Goal: Information Seeking & Learning: Learn about a topic

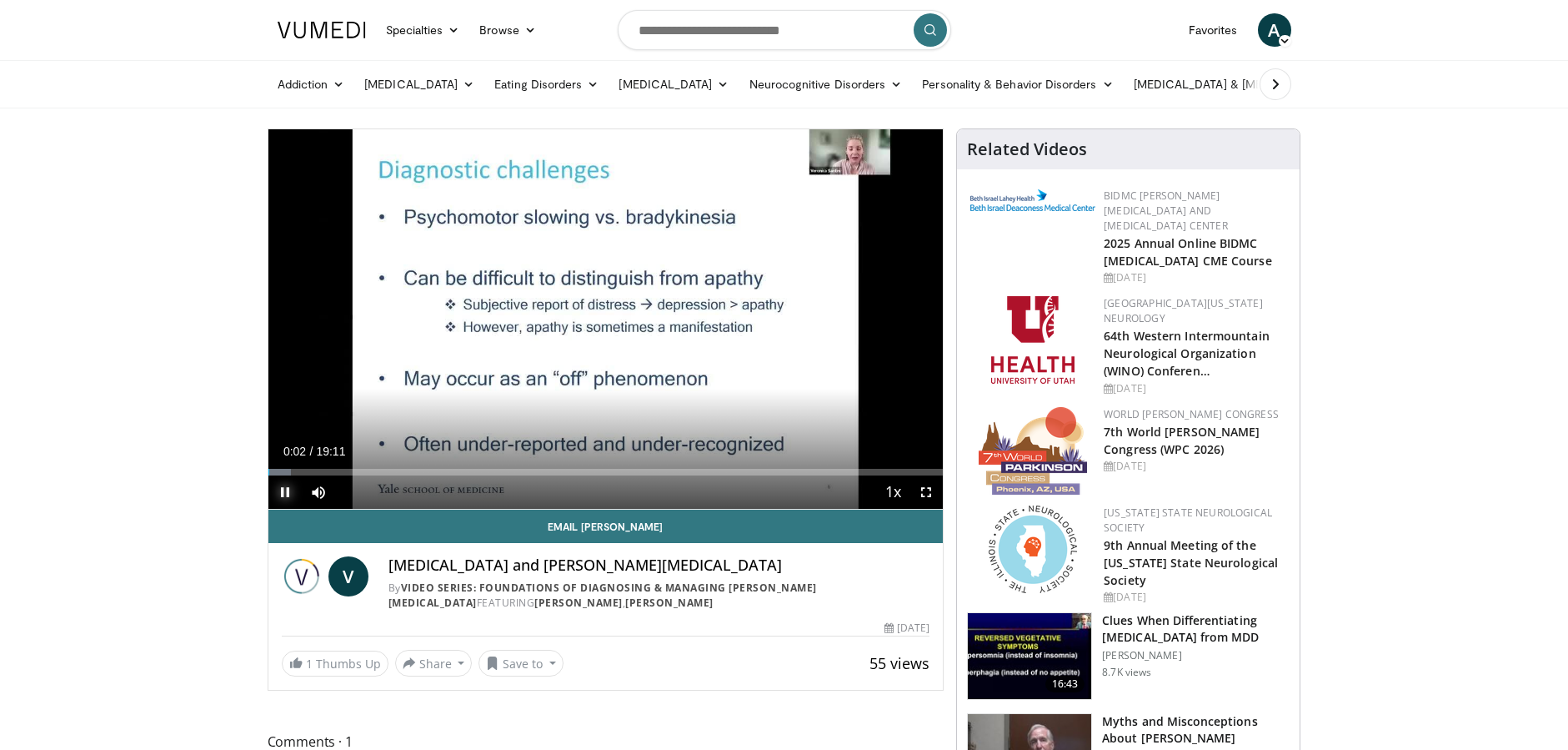
click at [286, 495] on span "Video Player" at bounding box center [285, 492] width 33 height 33
click at [891, 83] on icon at bounding box center [896, 84] width 11 height 11
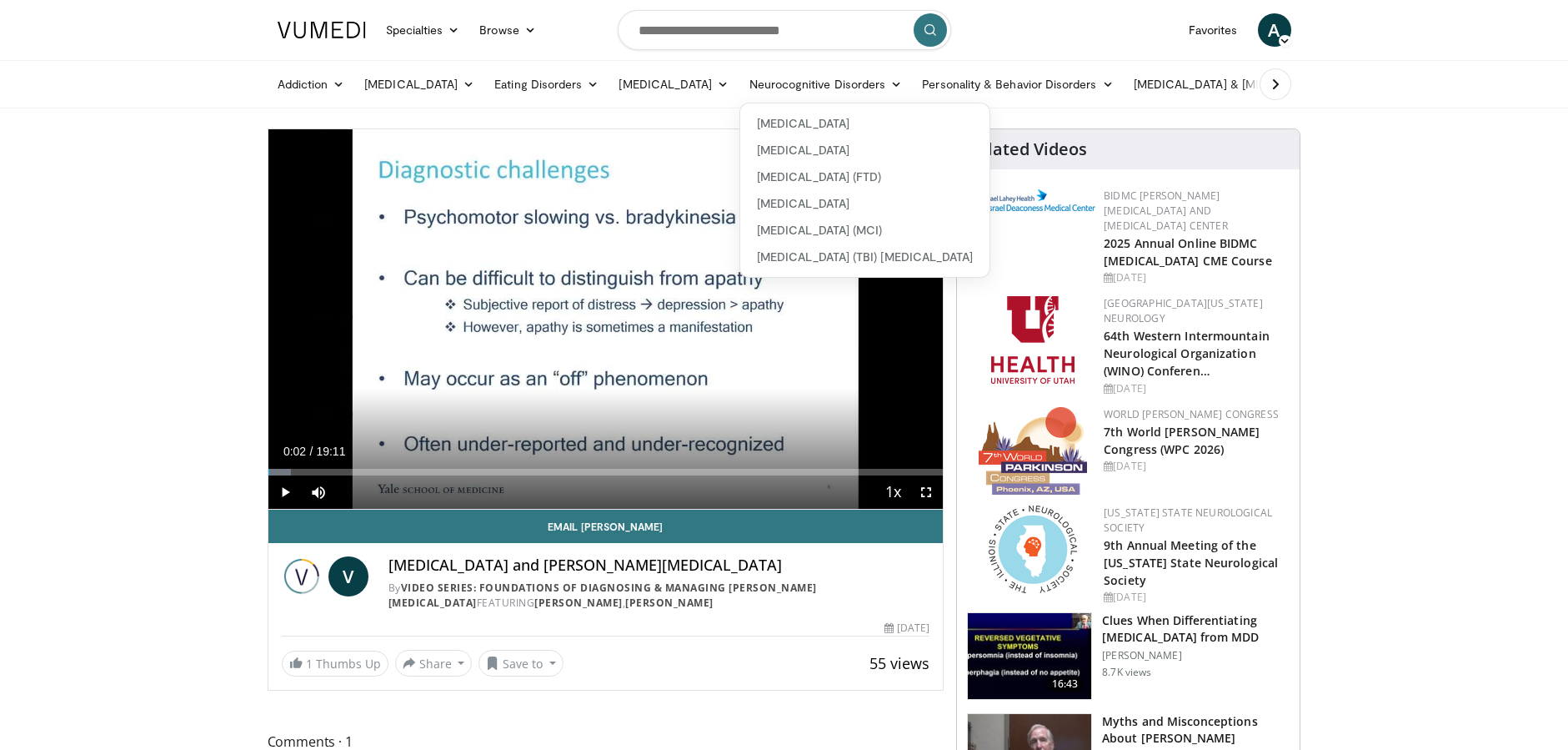
click at [1272, 86] on icon at bounding box center [1275, 84] width 17 height 17
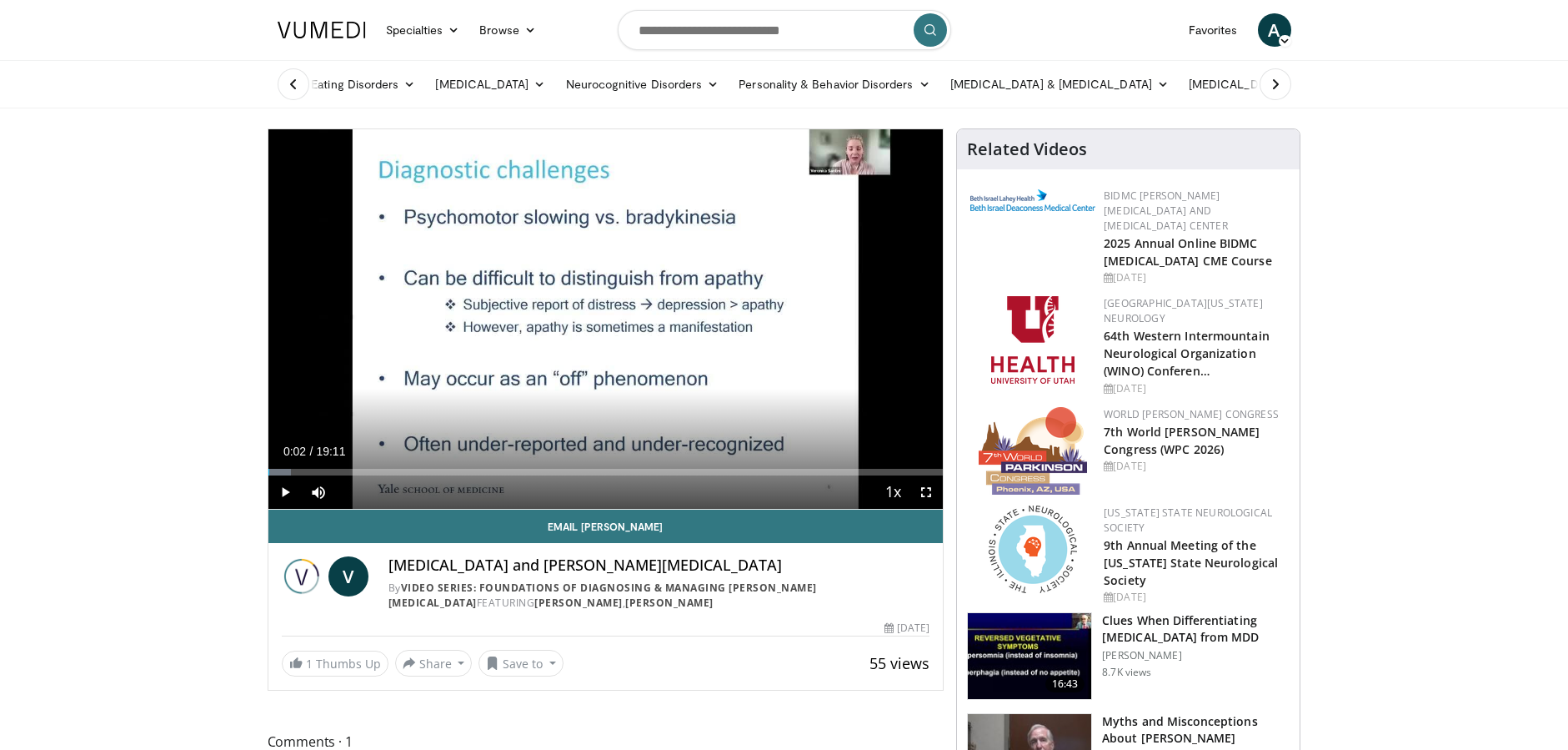
click at [1272, 86] on icon at bounding box center [1275, 84] width 17 height 17
click at [1283, 84] on icon at bounding box center [1288, 84] width 11 height 11
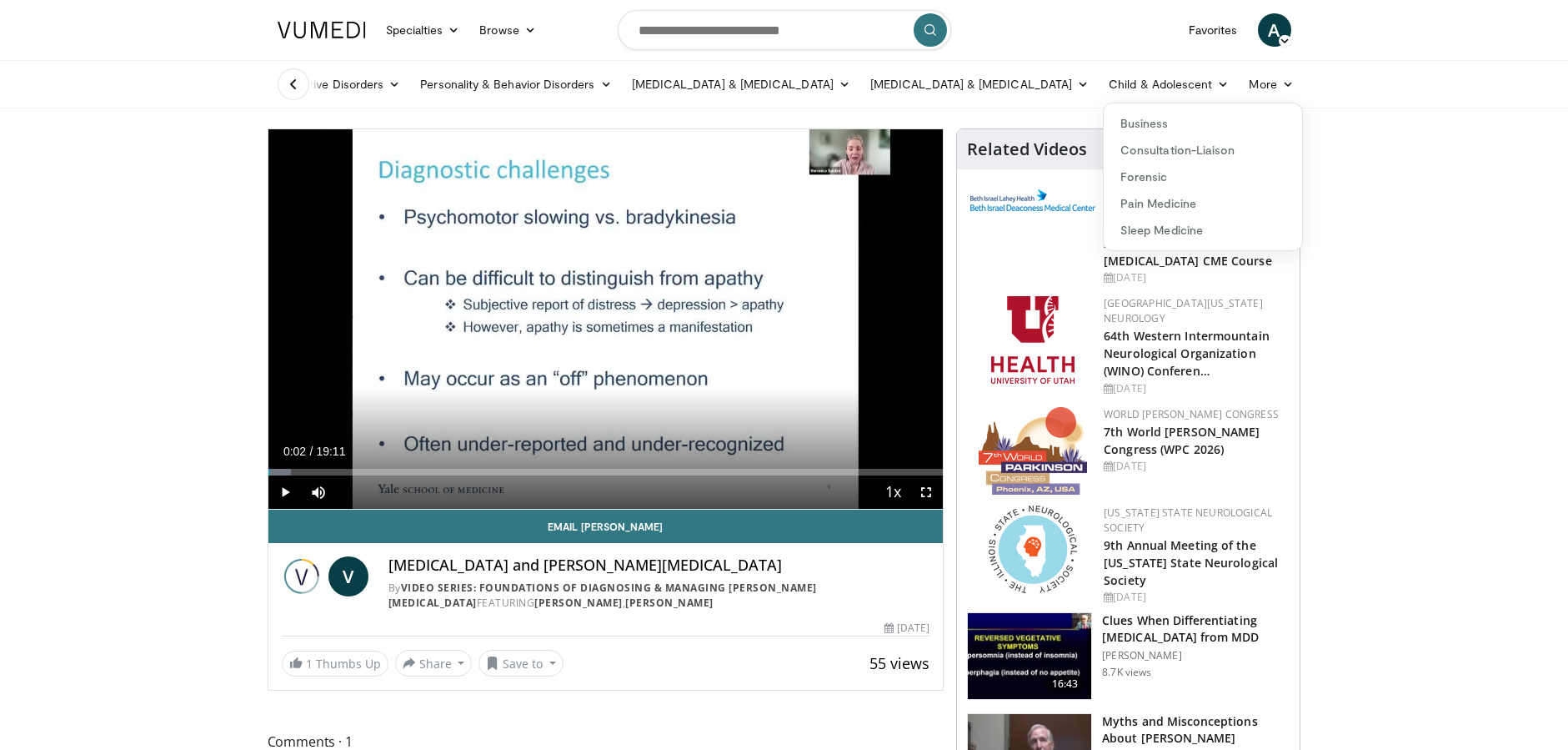
click at [768, 29] on input "Search topics, interventions" at bounding box center [784, 30] width 333 height 40
type input "**********"
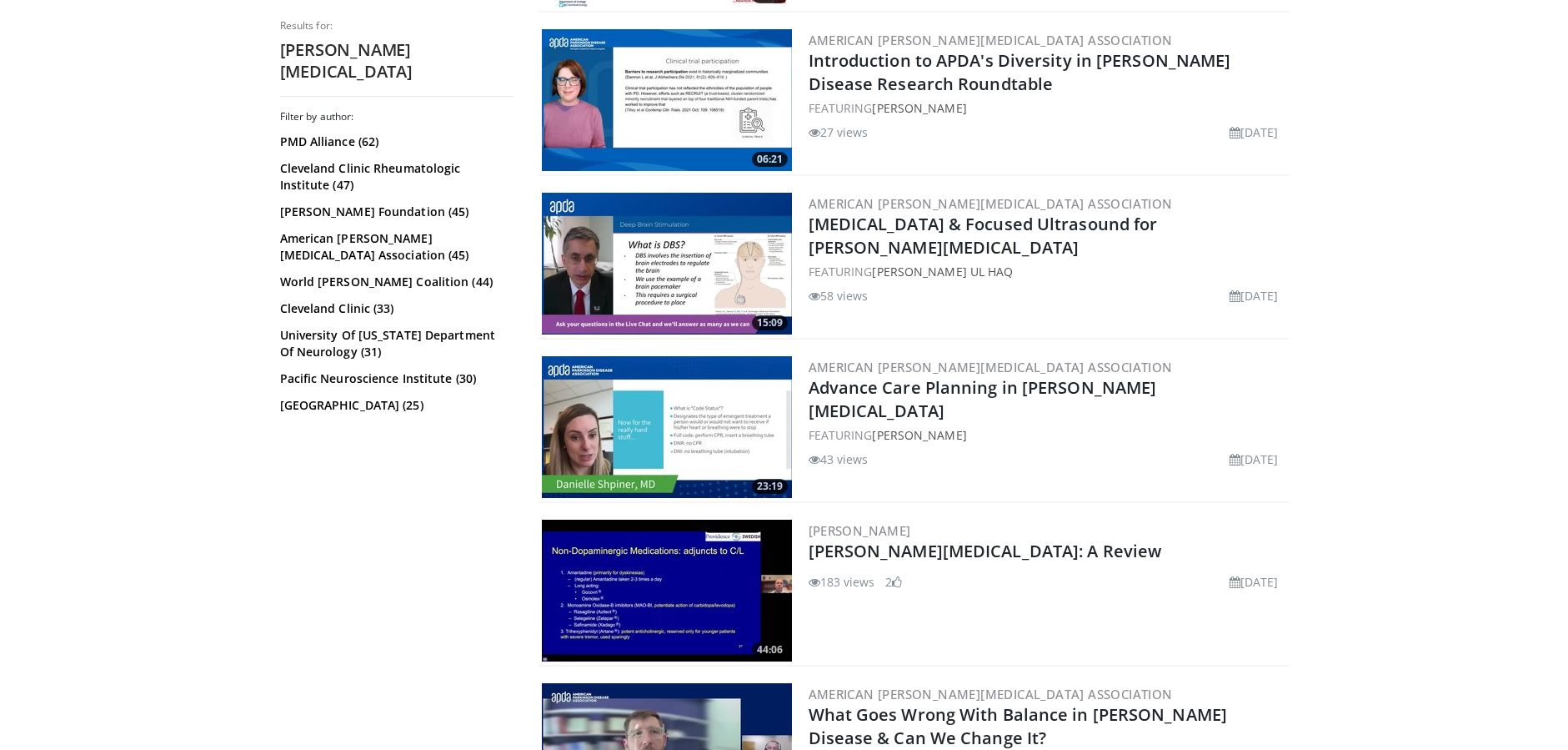
scroll to position [3420, 0]
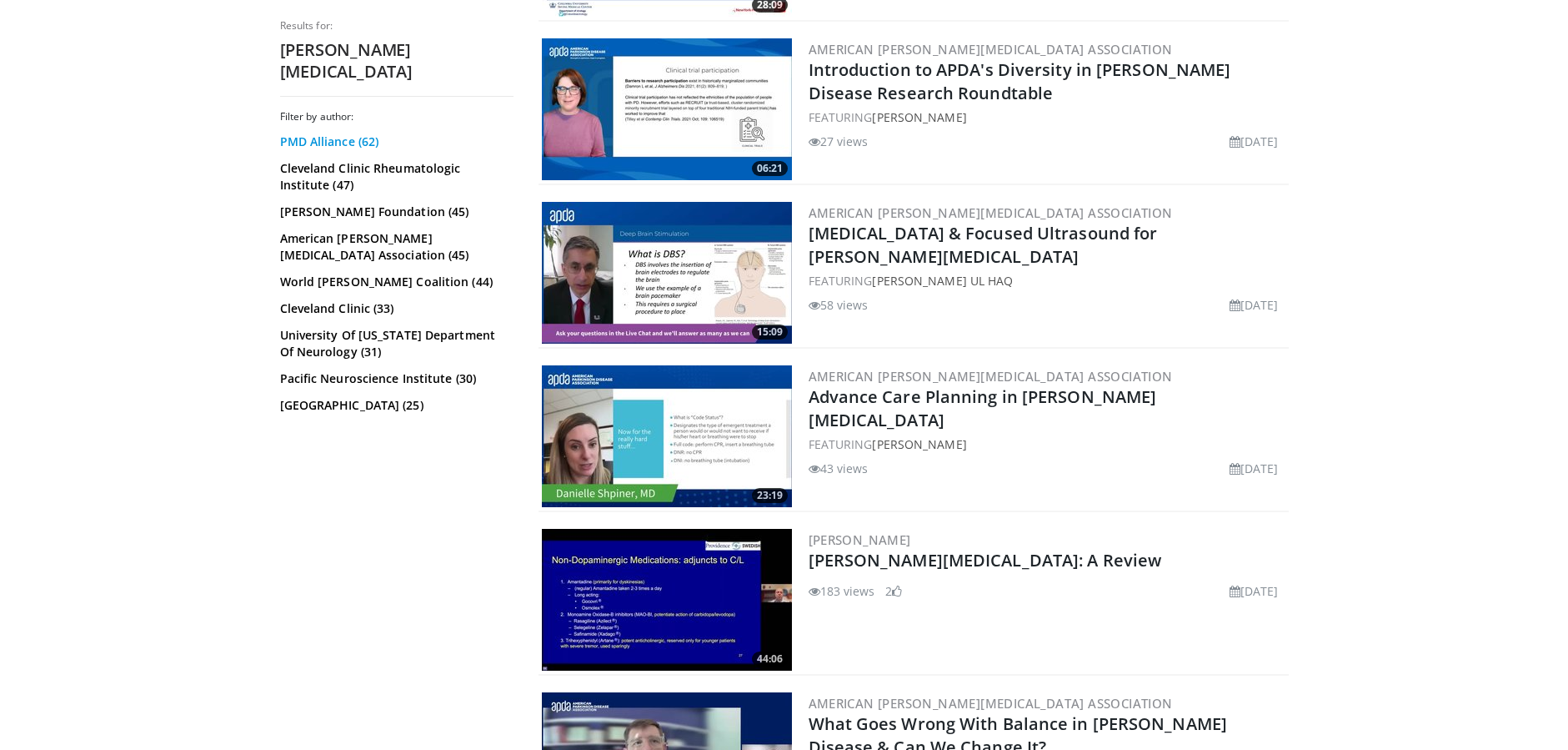
click at [370, 133] on link "PMD Alliance (62)" at bounding box center [394, 141] width 229 height 17
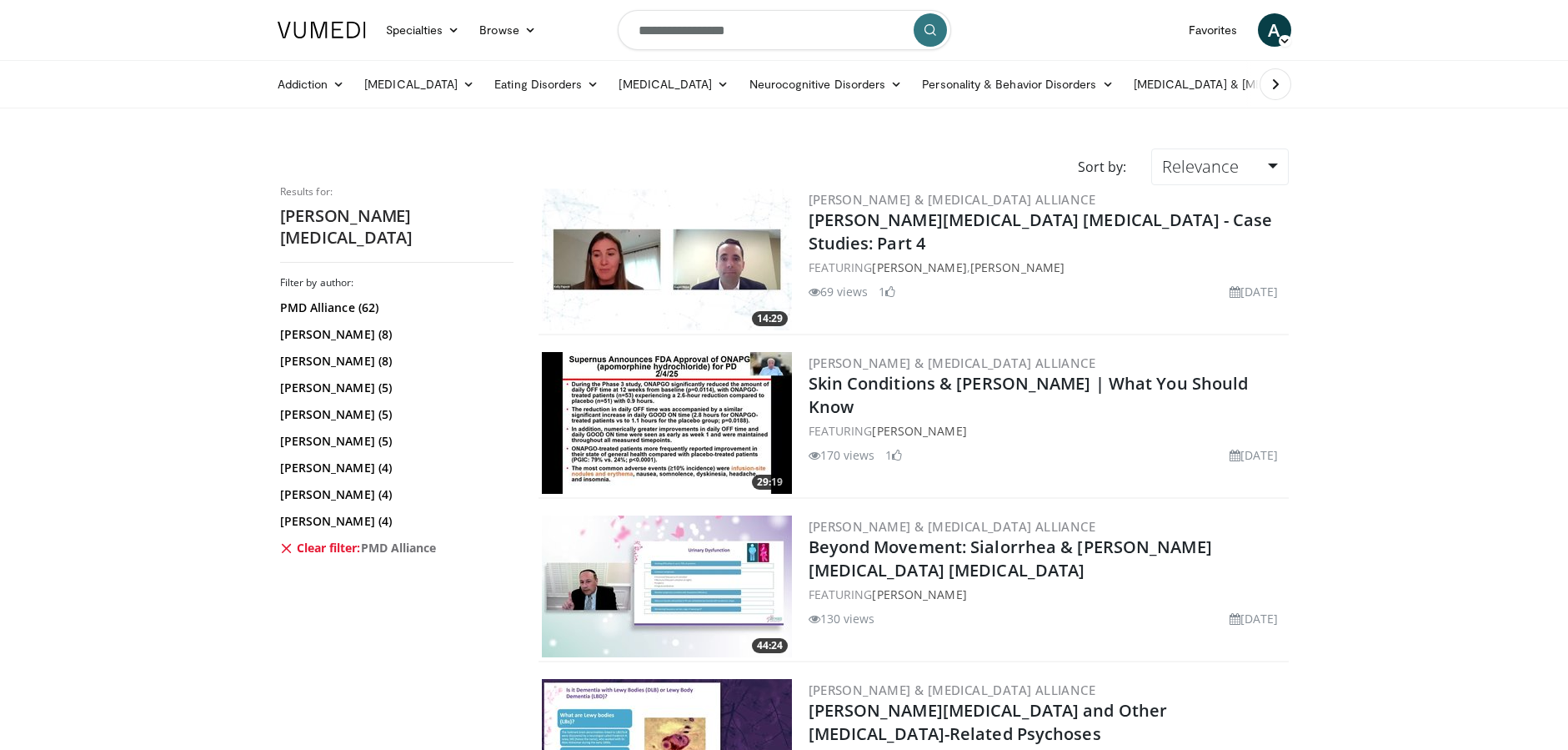
click at [354, 28] on img at bounding box center [322, 30] width 89 height 17
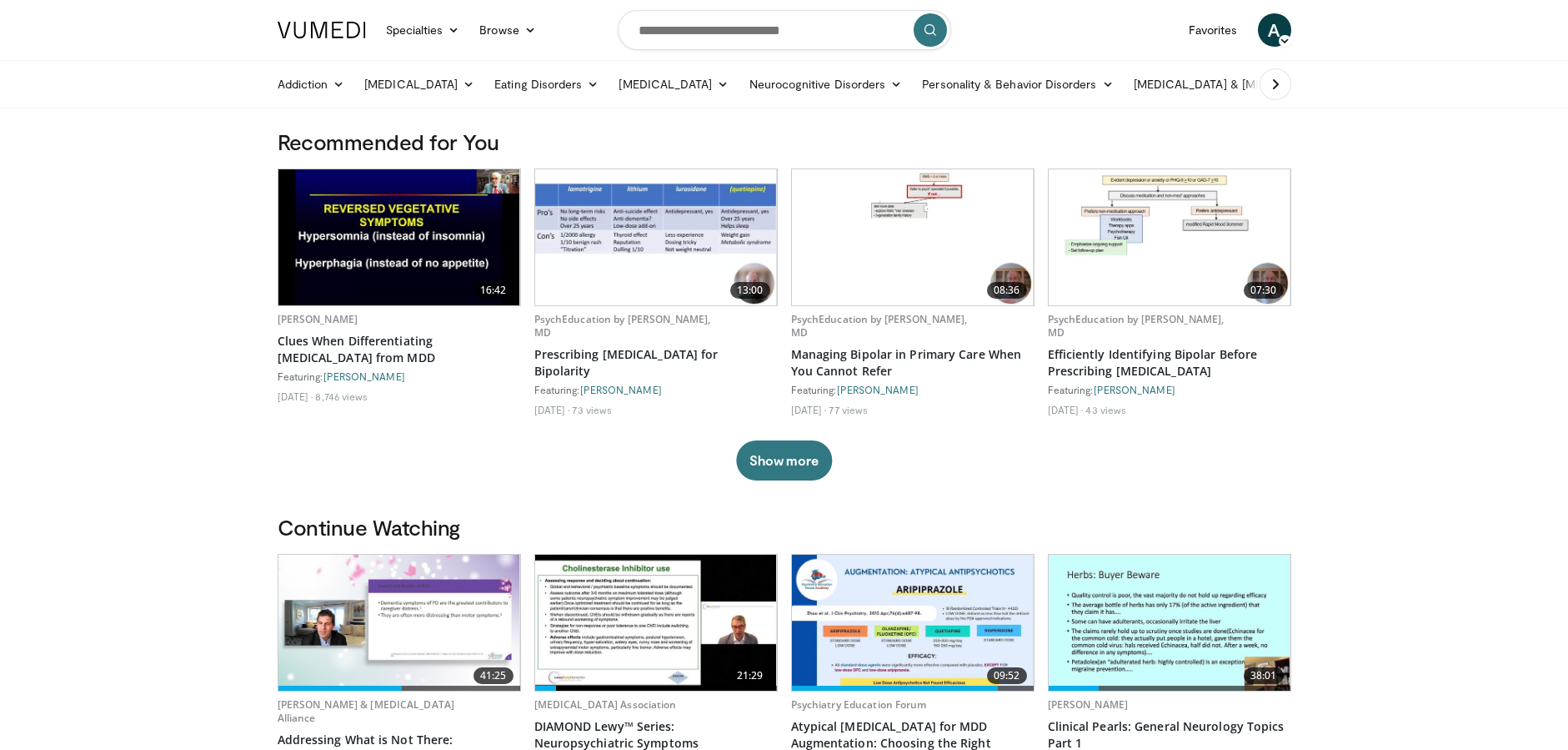
click at [372, 622] on img at bounding box center [400, 623] width 242 height 136
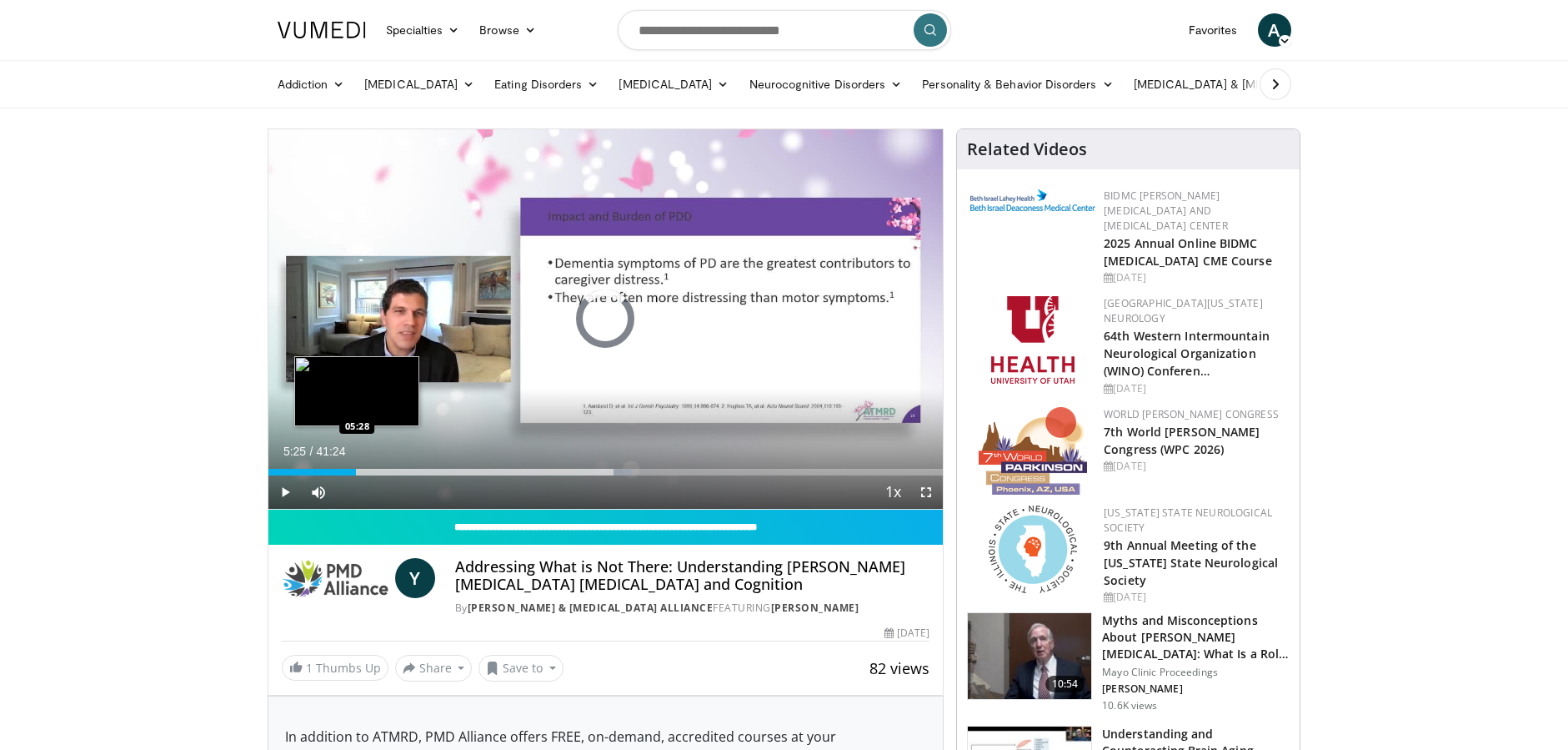
click at [356, 469] on div "05:25" at bounding box center [313, 472] width 89 height 7
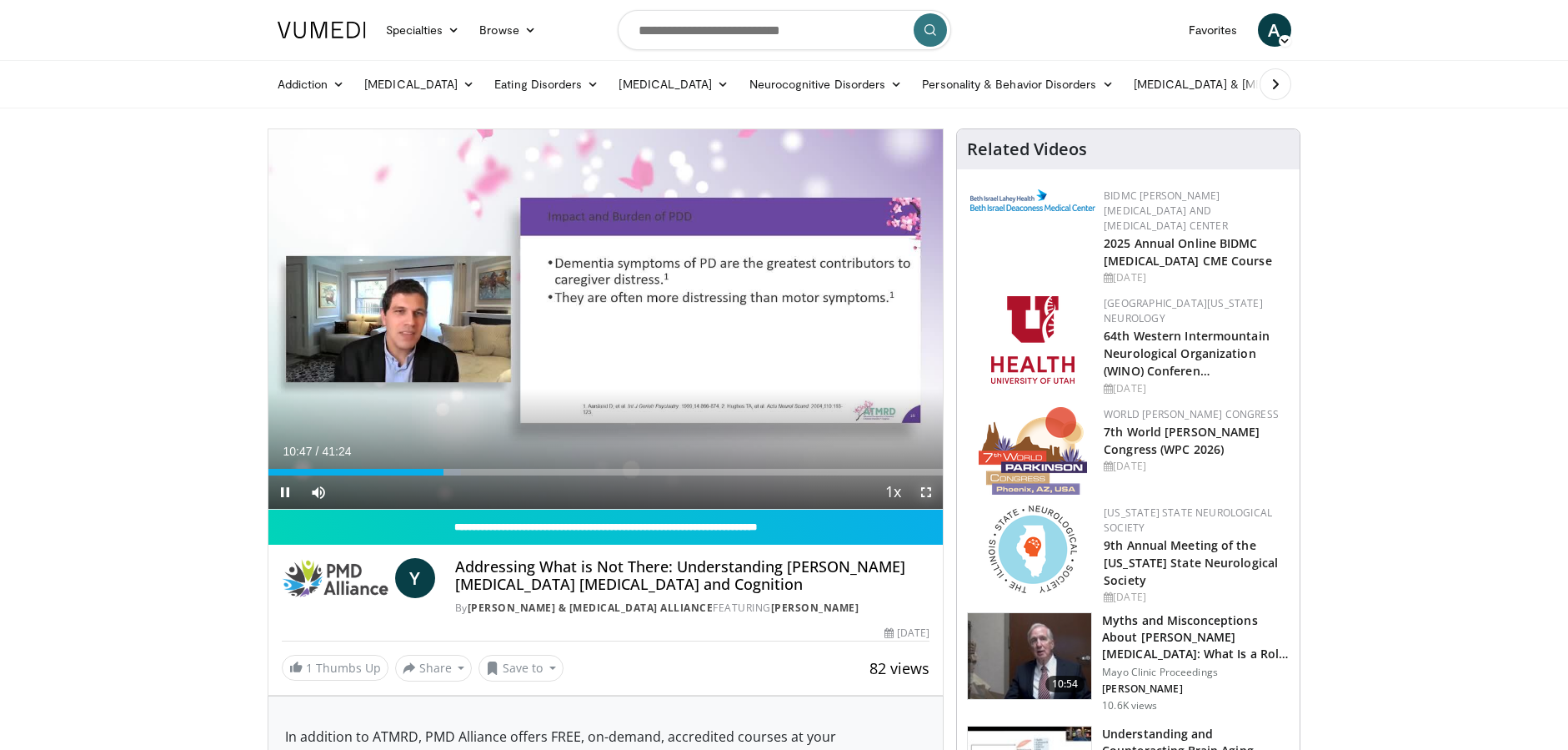
click at [929, 494] on span "Video Player" at bounding box center [926, 492] width 33 height 33
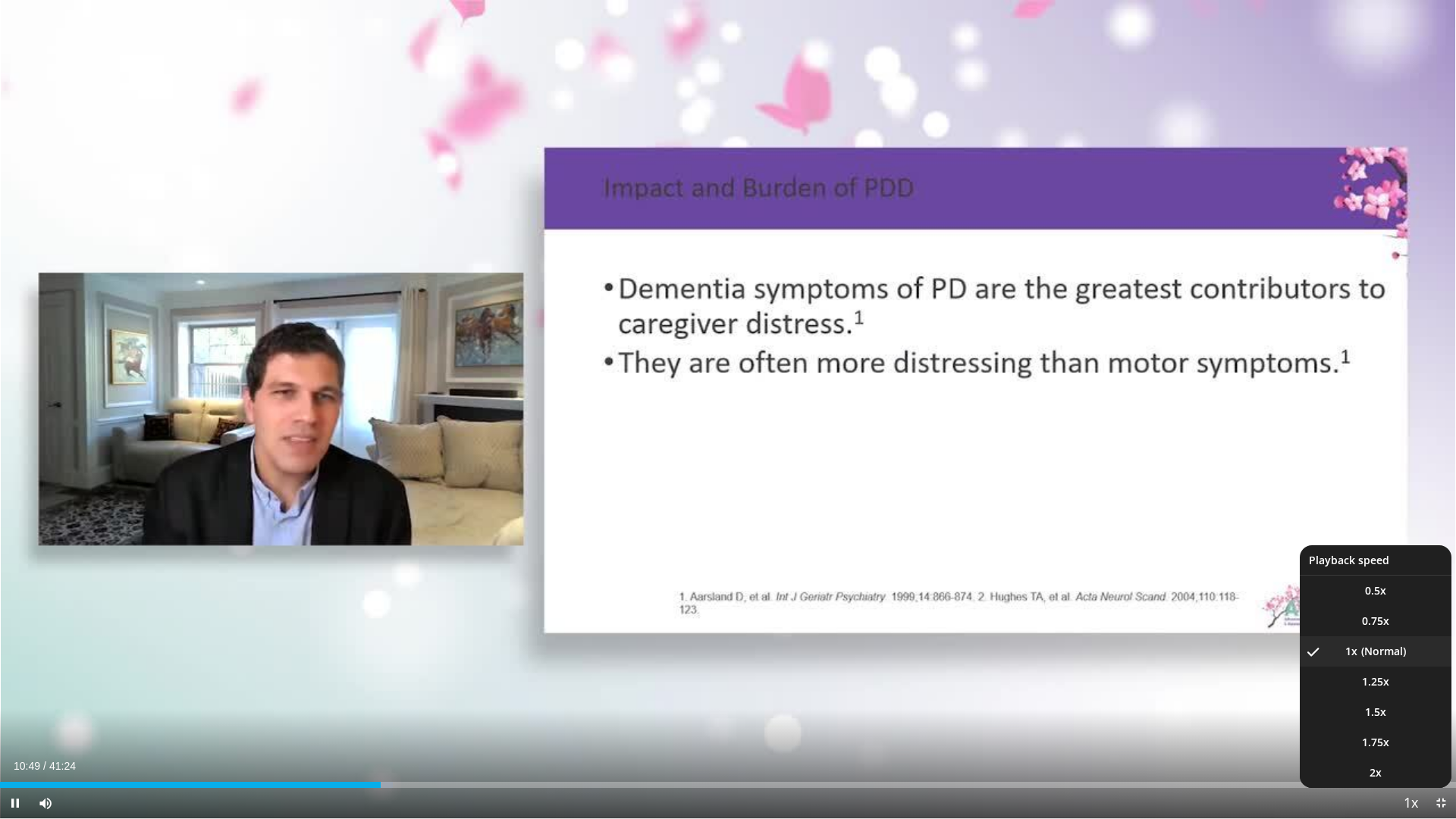
click at [1408, 681] on span "Video Player" at bounding box center [1410, 804] width 21 height 30
click at [1378, 680] on span "1.25x" at bounding box center [1375, 681] width 27 height 15
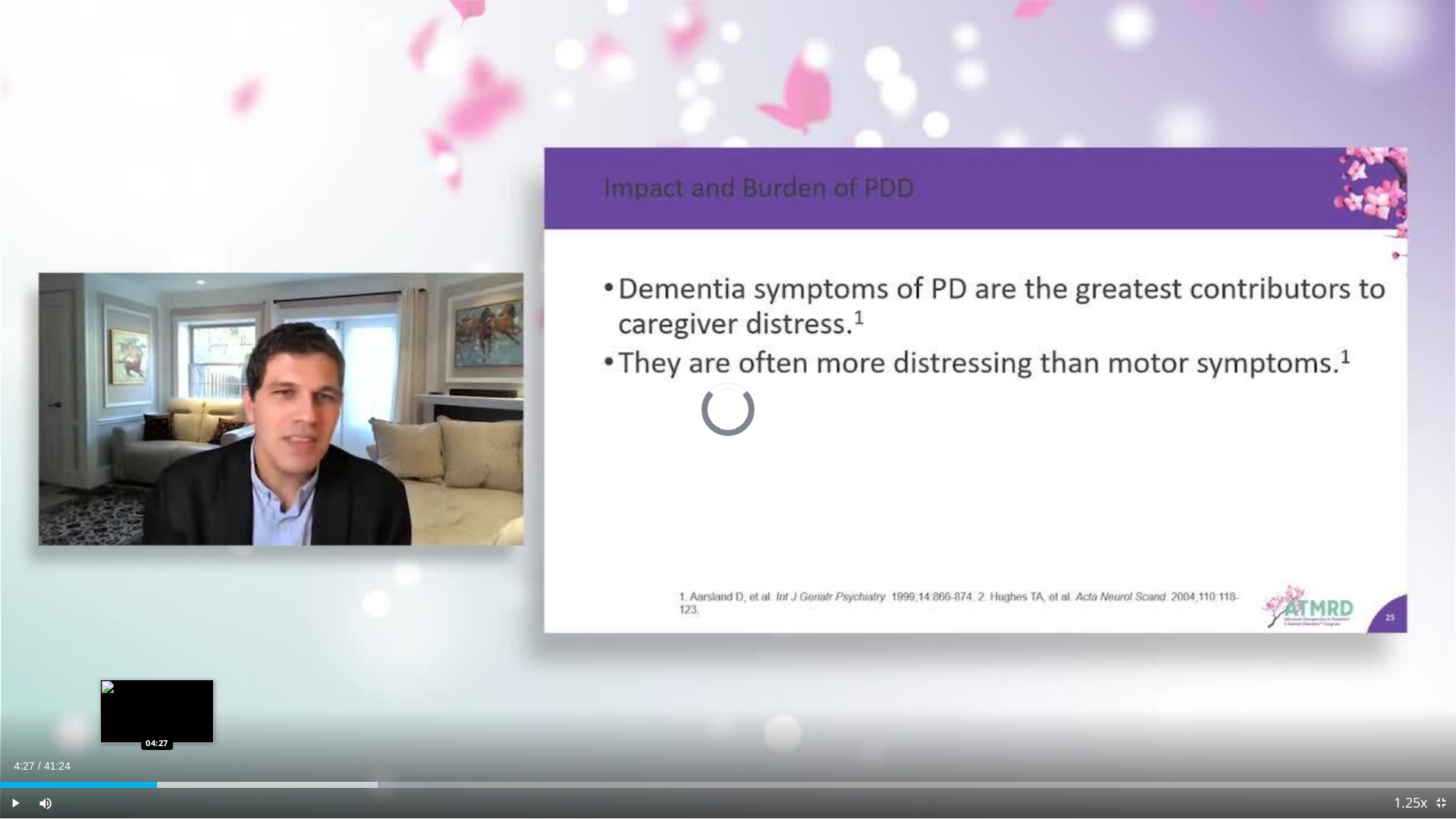
click at [157, 681] on div "Loaded : 29.00% 04:27 04:27" at bounding box center [728, 781] width 1456 height 14
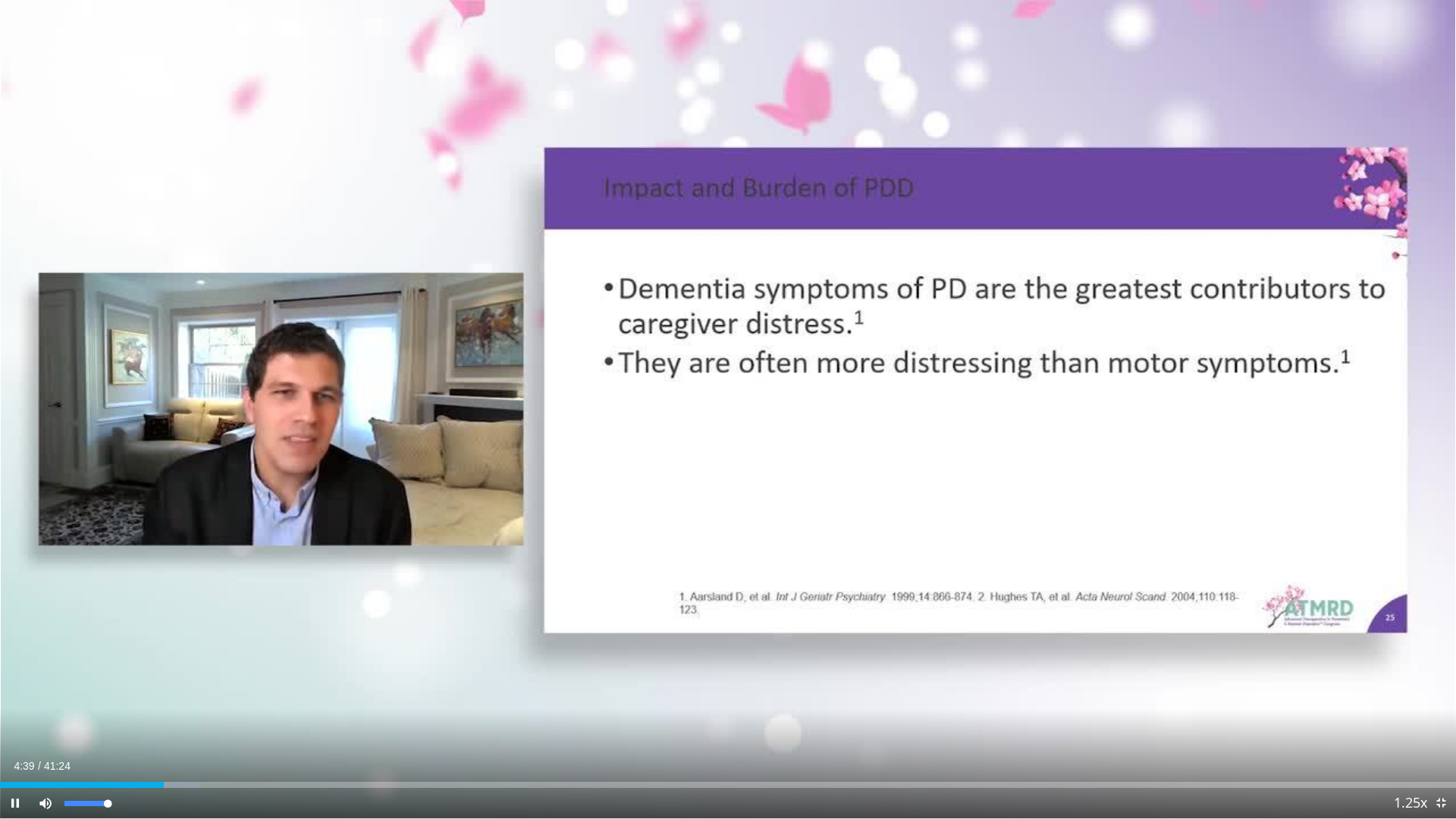
drag, startPoint x: 109, startPoint y: 802, endPoint x: 120, endPoint y: 802, distance: 11.0
click at [120, 681] on div "Mute 100%" at bounding box center [83, 803] width 106 height 30
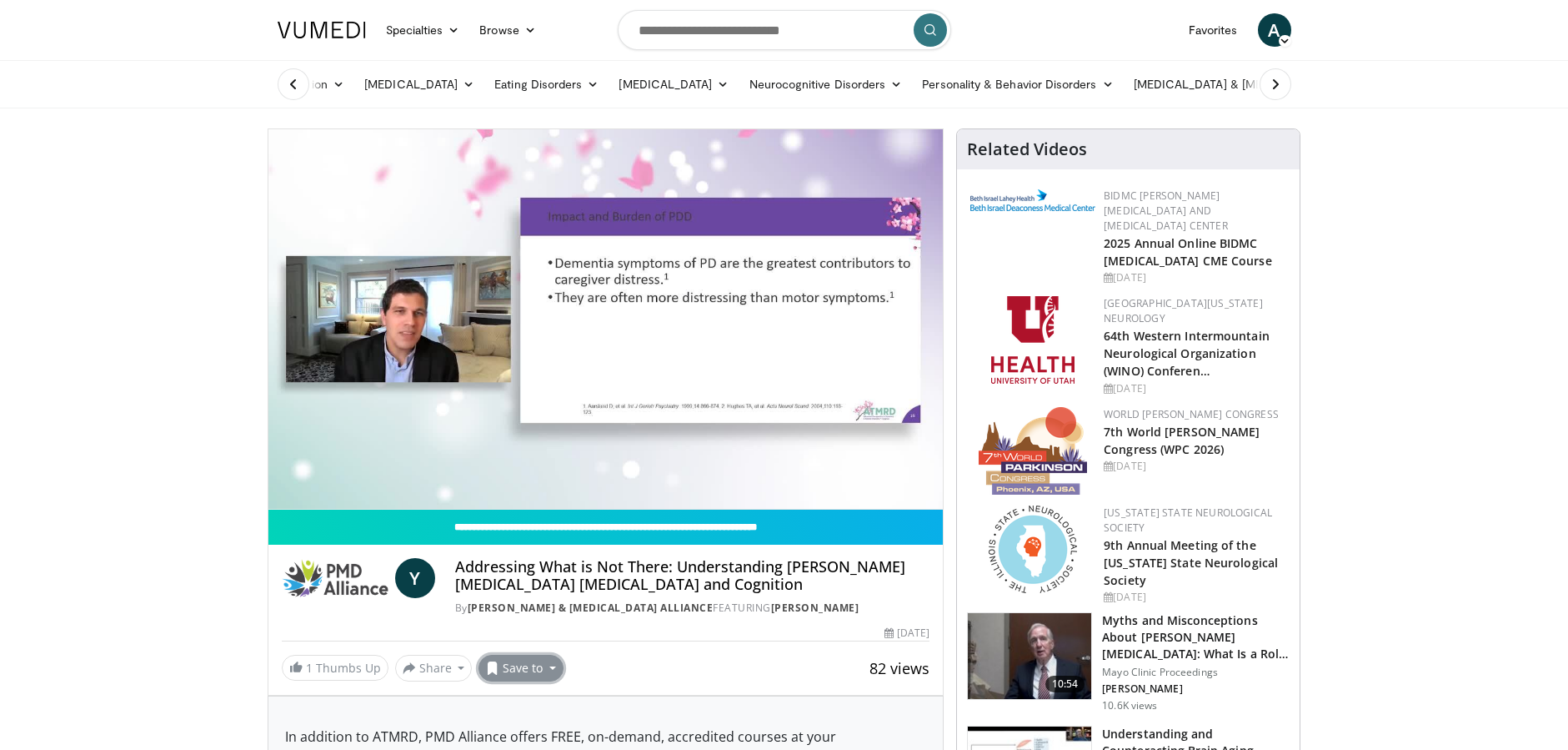
click at [539, 666] on button "Save to" at bounding box center [522, 668] width 85 height 27
click at [544, 597] on span "Add to Favorites" at bounding box center [551, 591] width 103 height 18
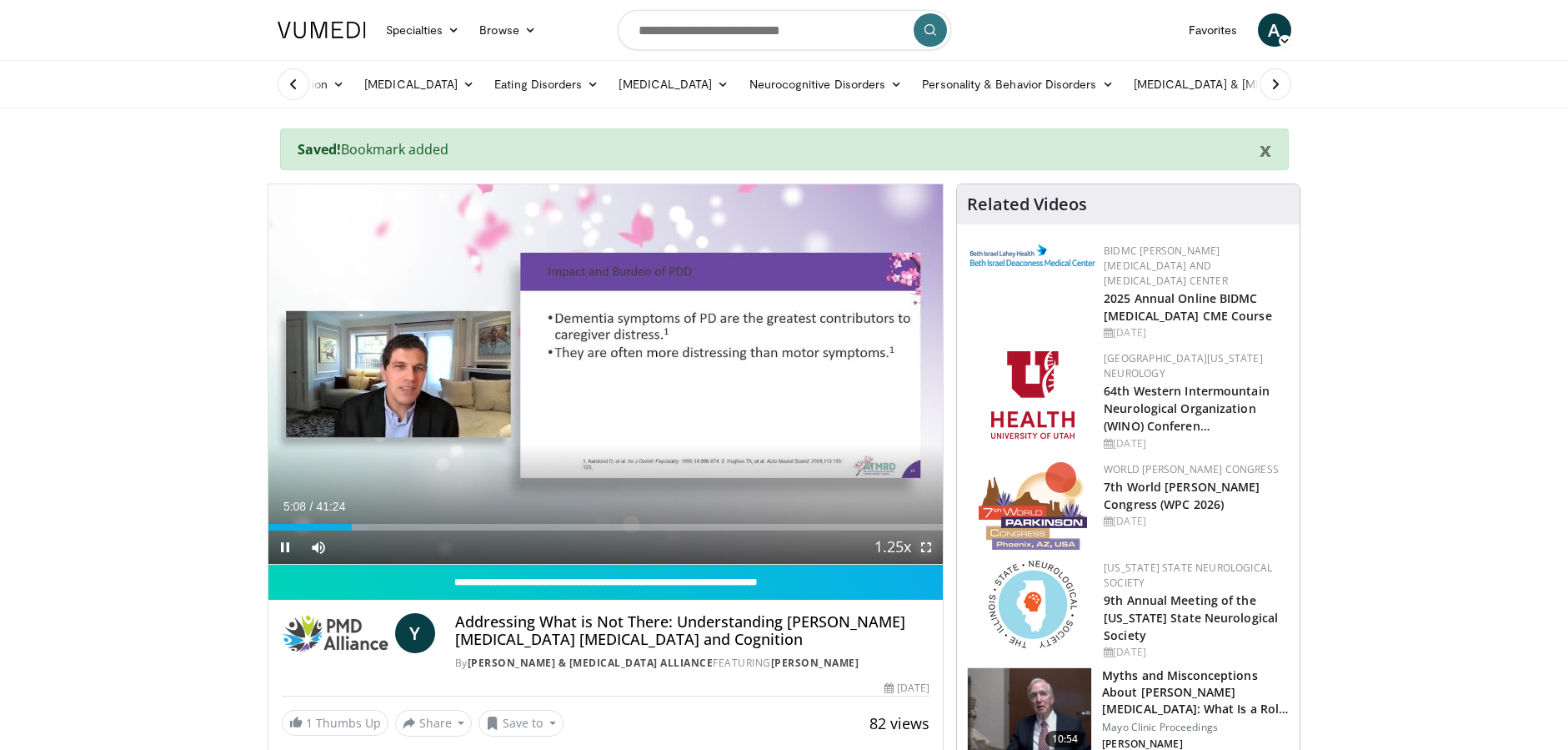
click at [925, 547] on span "Video Player" at bounding box center [926, 547] width 33 height 33
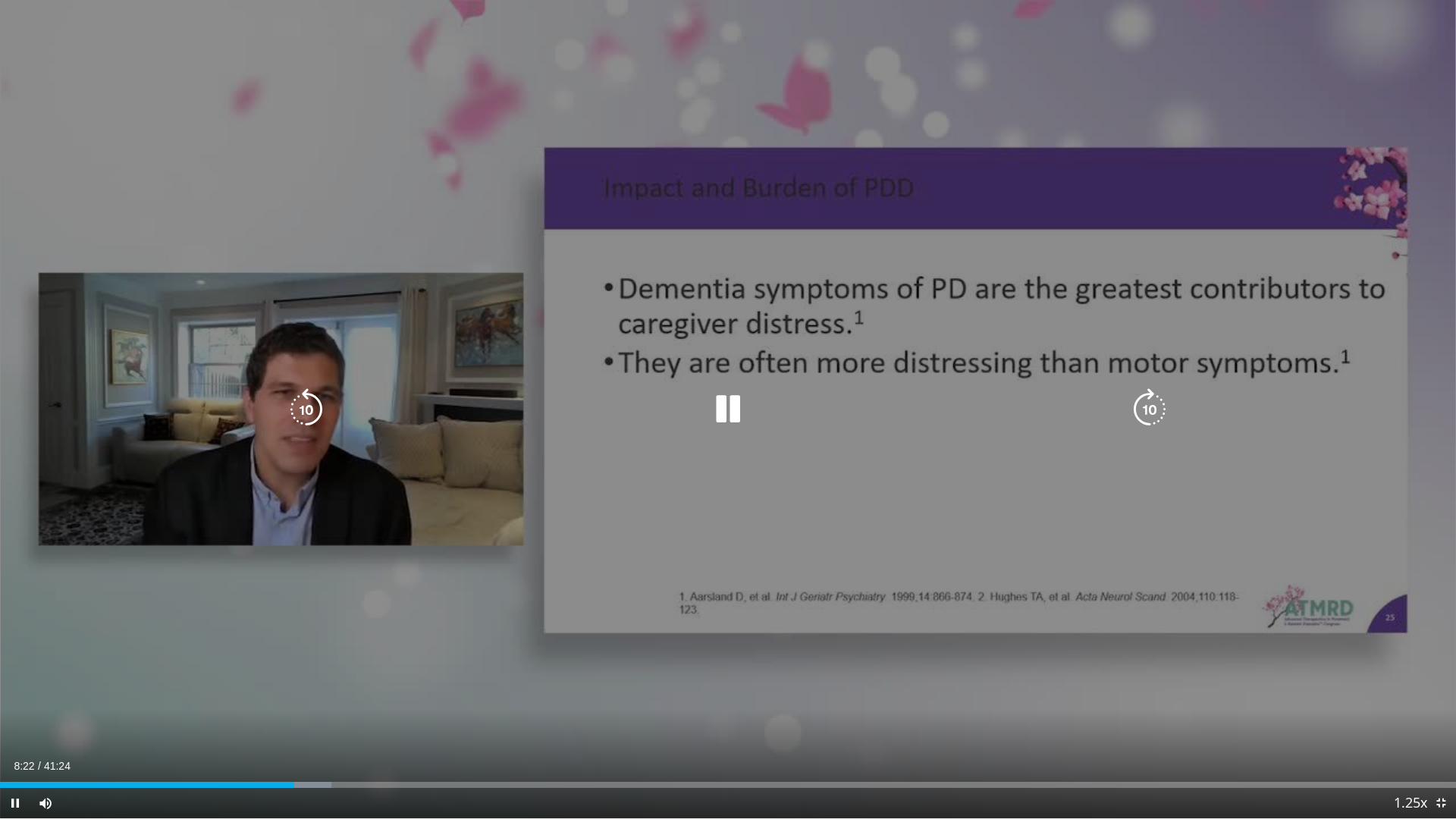
click at [725, 52] on div "10 seconds Tap to unmute" at bounding box center [728, 409] width 1456 height 818
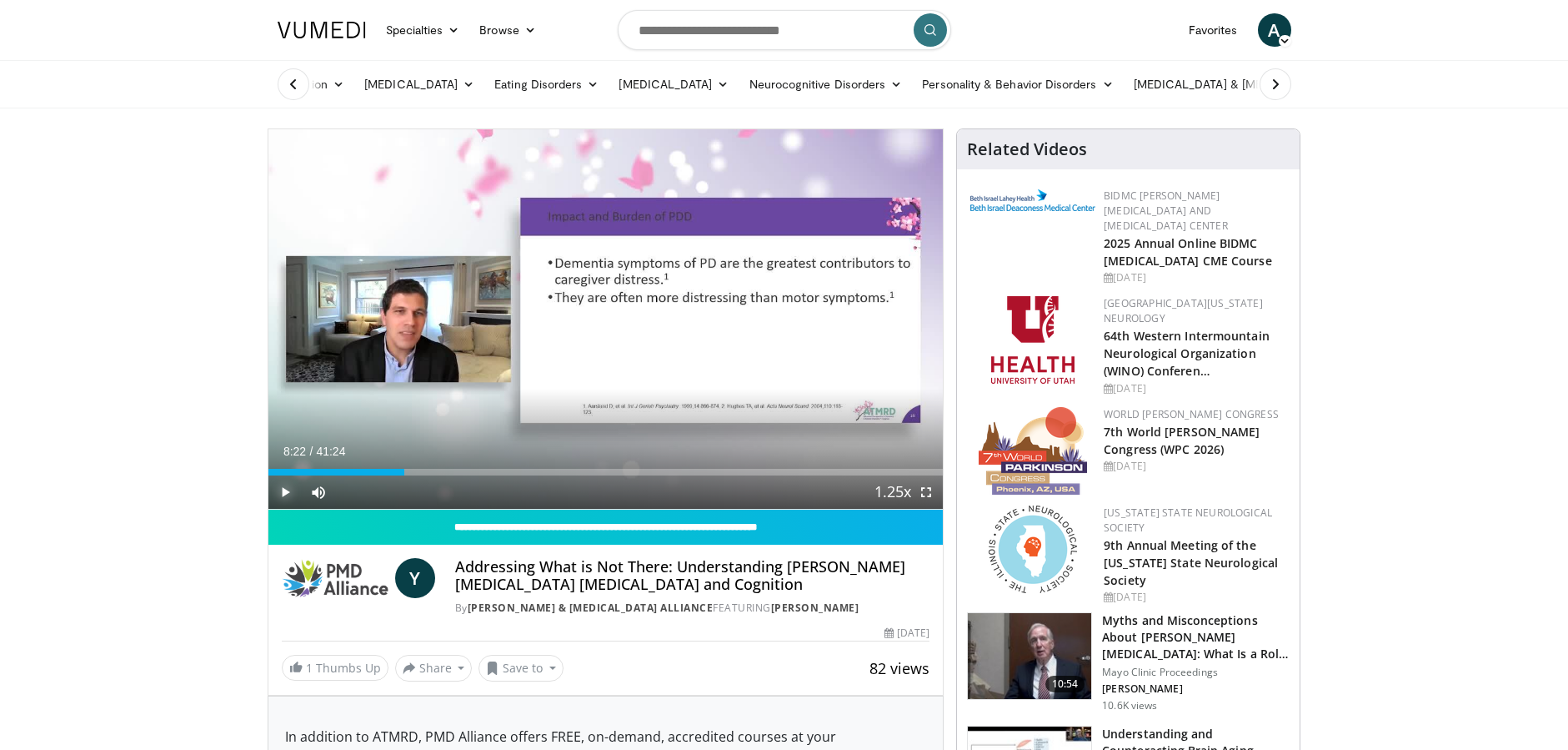
click at [290, 491] on span "Video Player" at bounding box center [285, 492] width 33 height 33
click at [931, 487] on span "Video Player" at bounding box center [926, 492] width 33 height 33
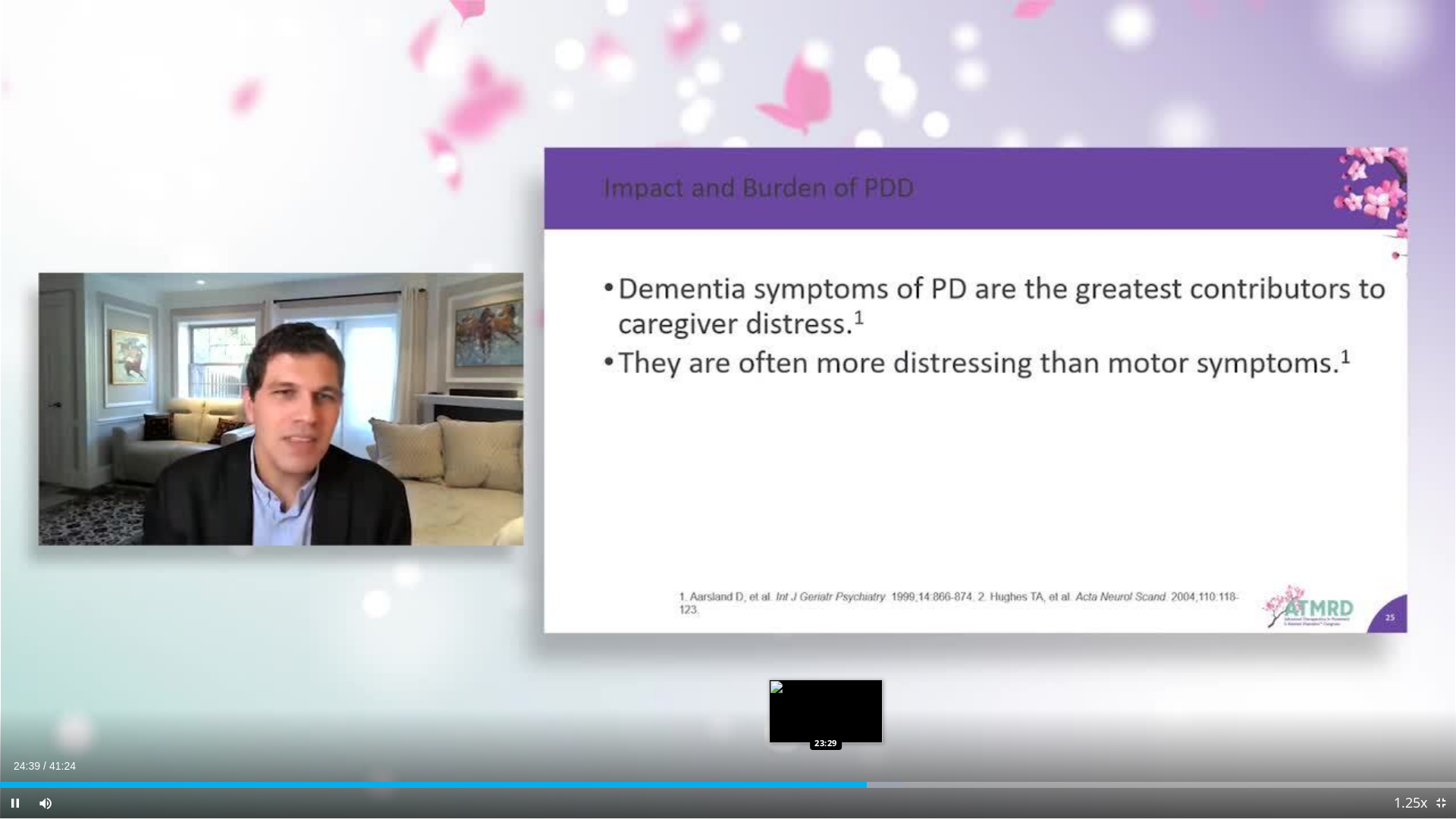
click at [826, 681] on div "Loaded : 62.03% 24:39 23:29" at bounding box center [728, 785] width 1456 height 6
click at [797, 681] on video-js "**********" at bounding box center [728, 410] width 1456 height 819
click at [785, 681] on div "Loaded : 59.48% 23:32 22:22" at bounding box center [728, 785] width 1456 height 6
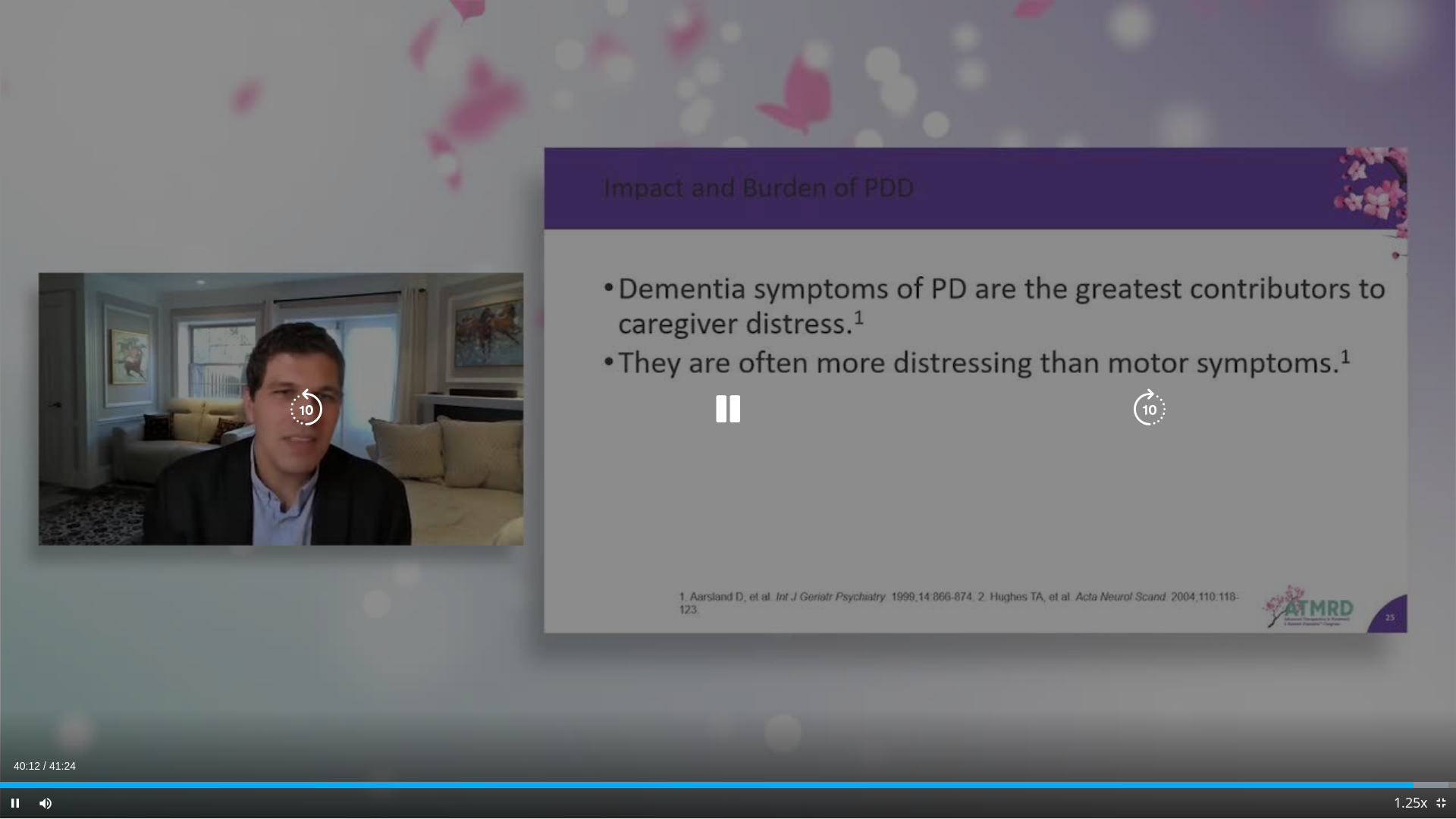
click at [779, 81] on div "60 seconds Tap to unmute" at bounding box center [728, 409] width 1456 height 818
click at [680, 60] on div "60 seconds Tap to unmute" at bounding box center [728, 409] width 1456 height 818
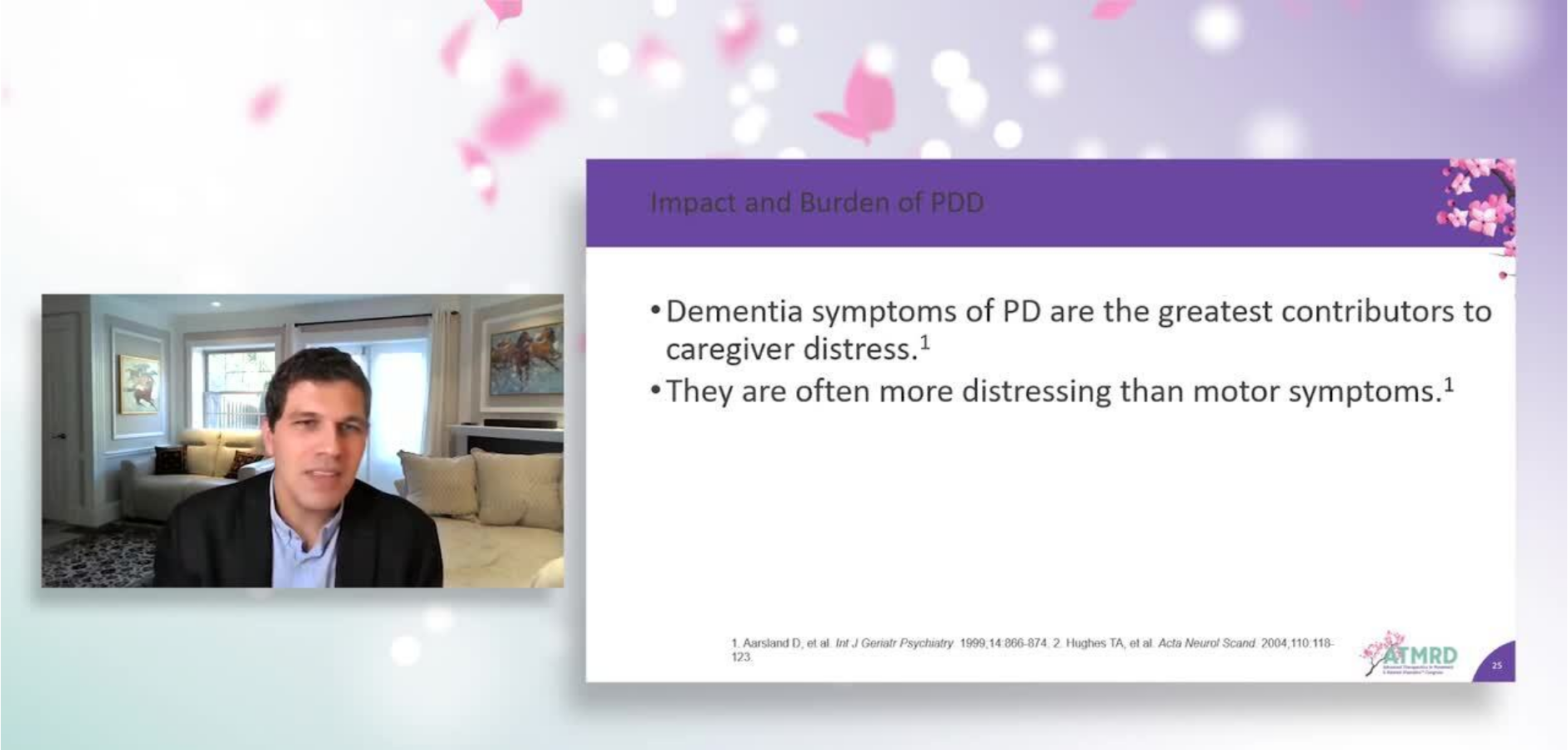
scroll to position [84, 0]
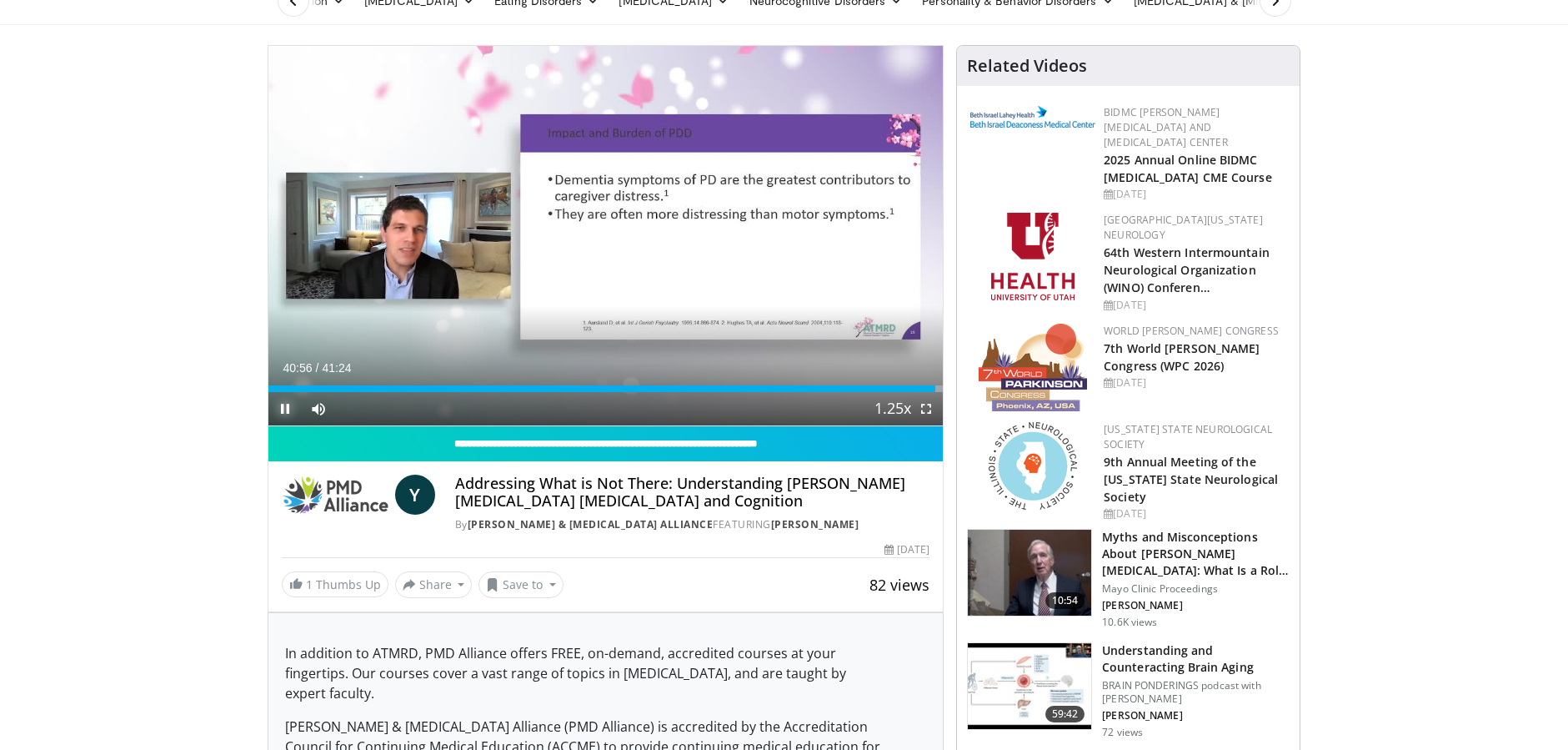
click at [282, 404] on span "Video Player" at bounding box center [285, 409] width 33 height 33
